Goal: Navigation & Orientation: Find specific page/section

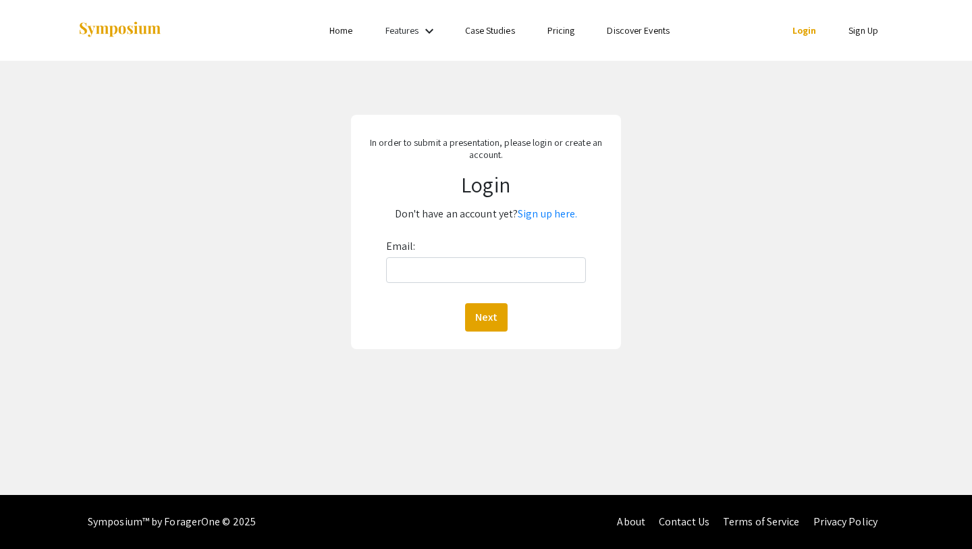
click at [346, 30] on link "Home" at bounding box center [340, 30] width 23 height 12
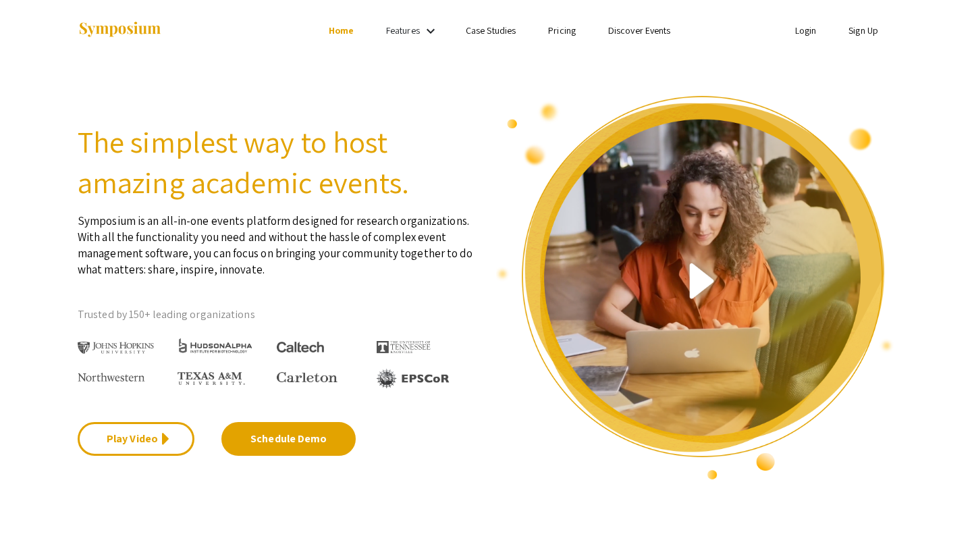
click at [641, 30] on link "Discover Events" at bounding box center [639, 30] width 63 height 12
